Goal: Task Accomplishment & Management: Manage account settings

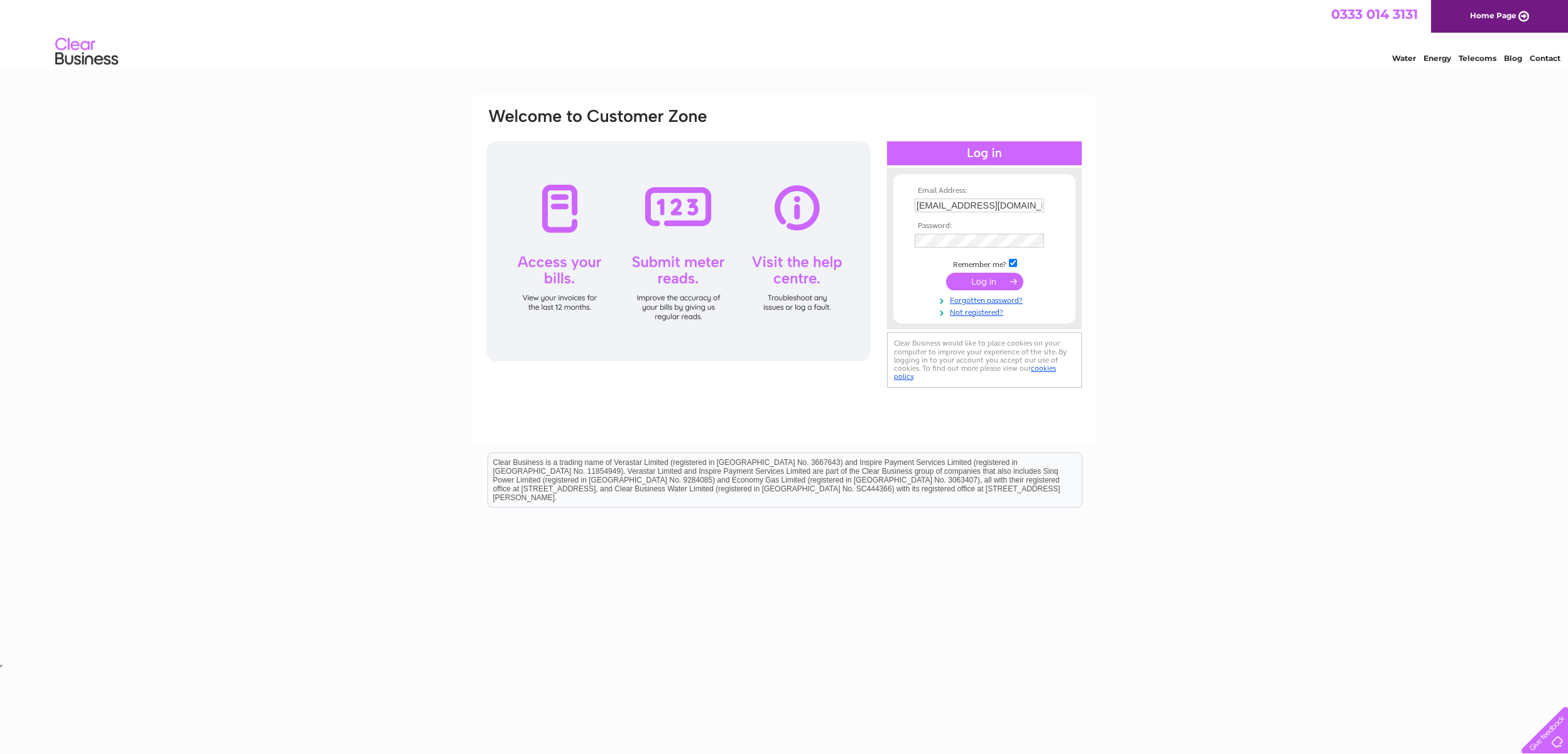
click at [1002, 217] on td at bounding box center [984, 218] width 145 height 7
click at [1003, 211] on input "[EMAIL_ADDRESS][DOMAIN_NAME]" at bounding box center [979, 205] width 129 height 14
type input "[EMAIL_ADDRESS][DOMAIN_NAME]"
click at [996, 284] on input "submit" at bounding box center [984, 281] width 77 height 18
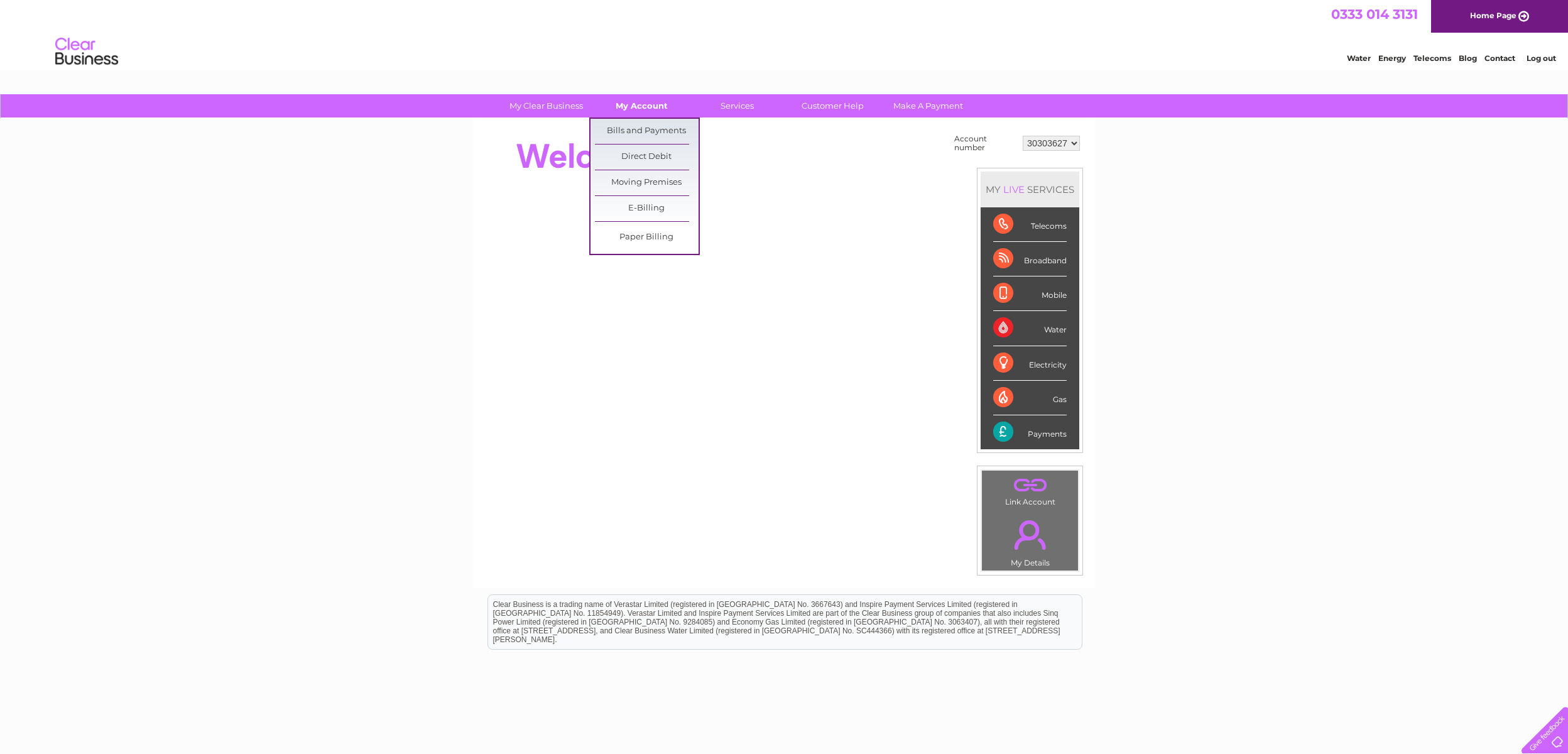
drag, startPoint x: 647, startPoint y: 110, endPoint x: 639, endPoint y: 112, distance: 8.2
click at [629, 127] on link "Bills and Payments" at bounding box center [646, 132] width 104 height 25
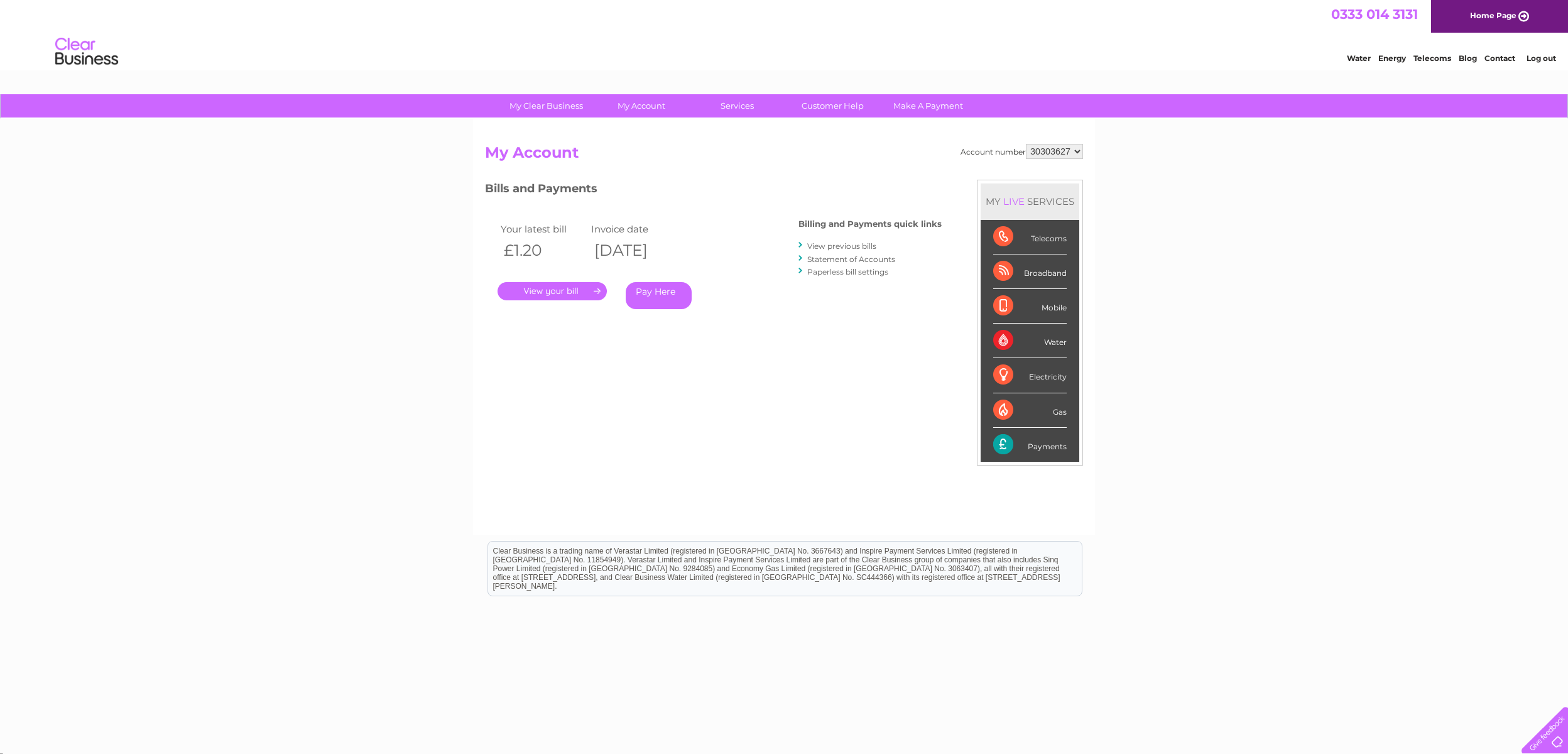
click at [827, 248] on link "View previous bills" at bounding box center [841, 245] width 69 height 10
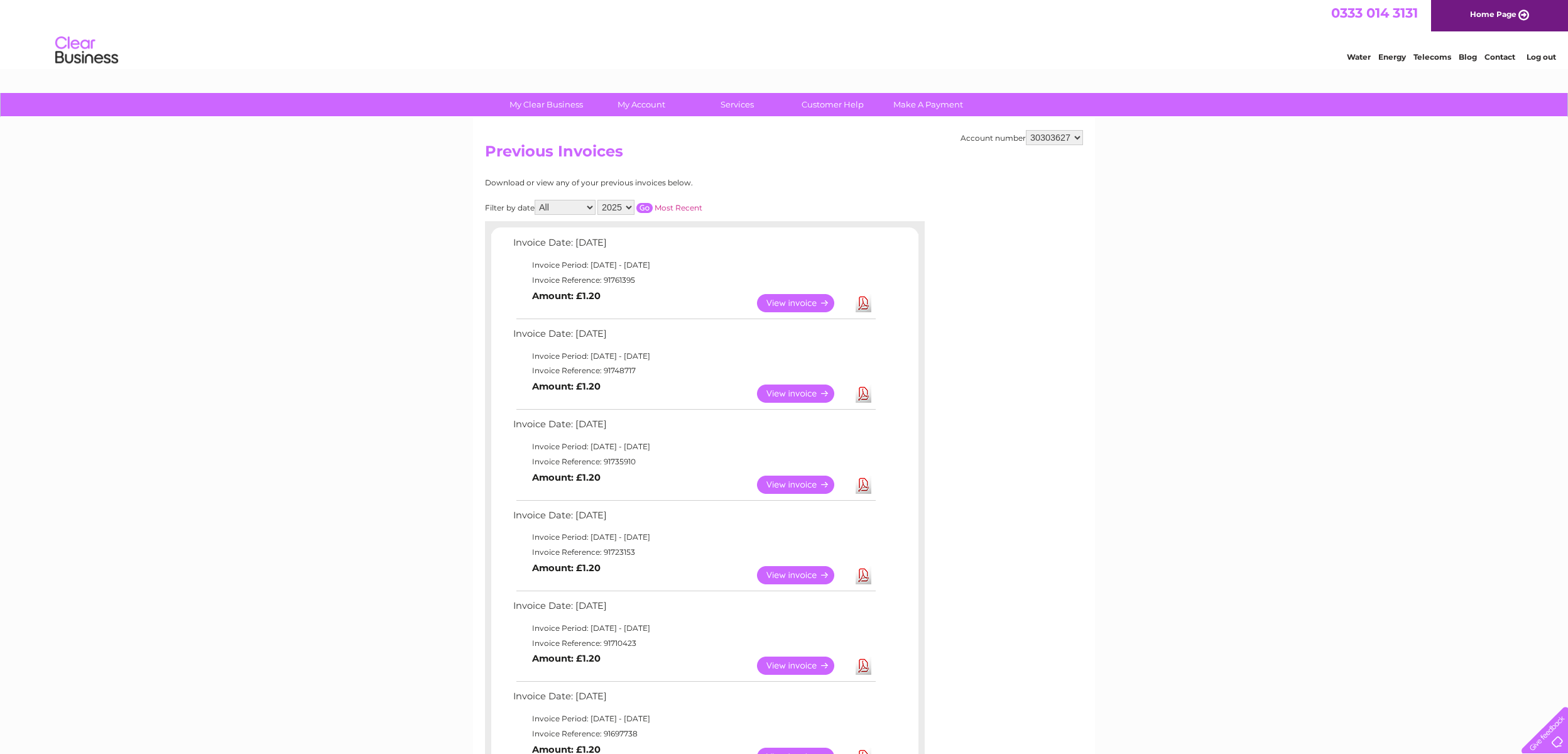
scroll to position [4, 0]
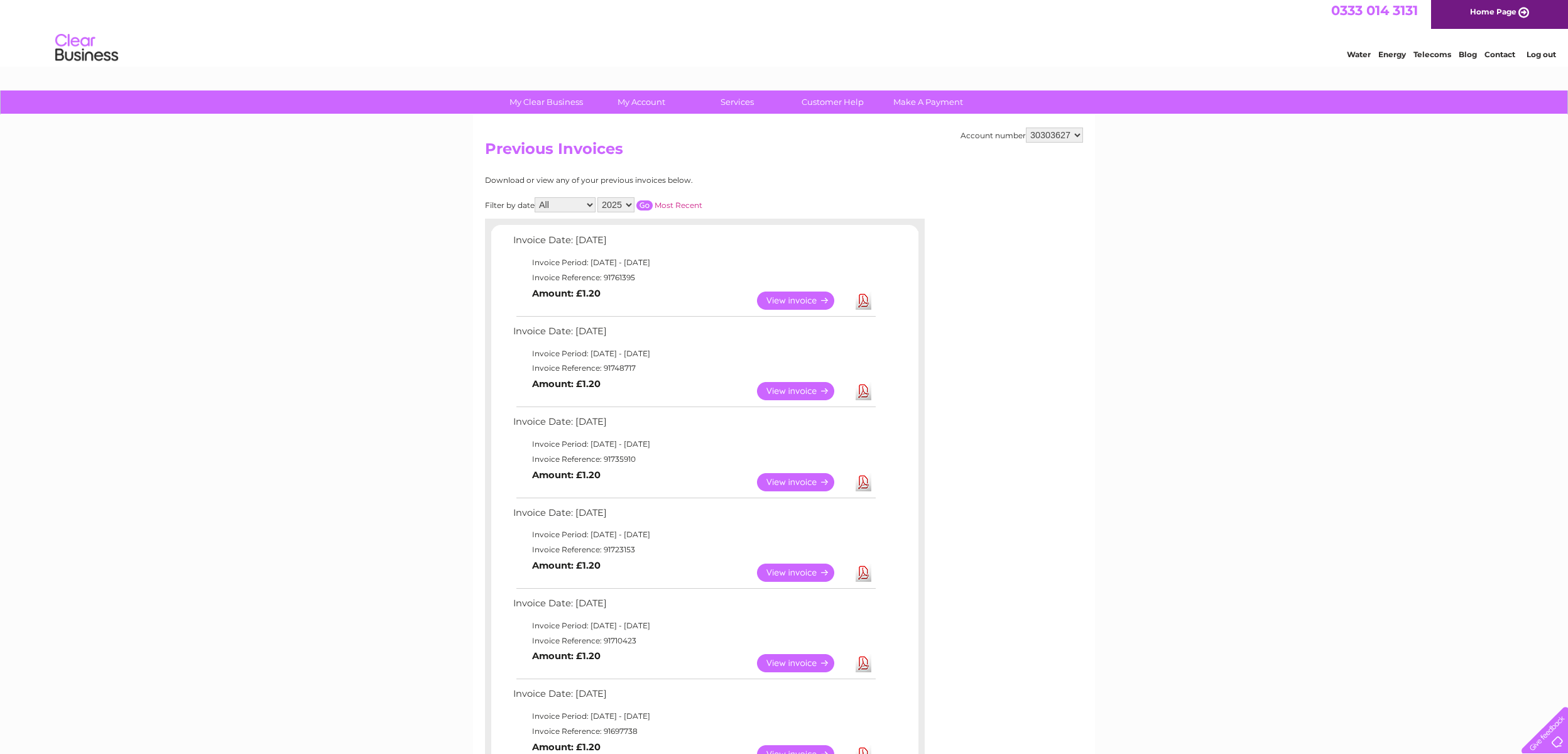
click at [863, 304] on link "Download" at bounding box center [863, 301] width 15 height 18
